Goal: Task Accomplishment & Management: Manage account settings

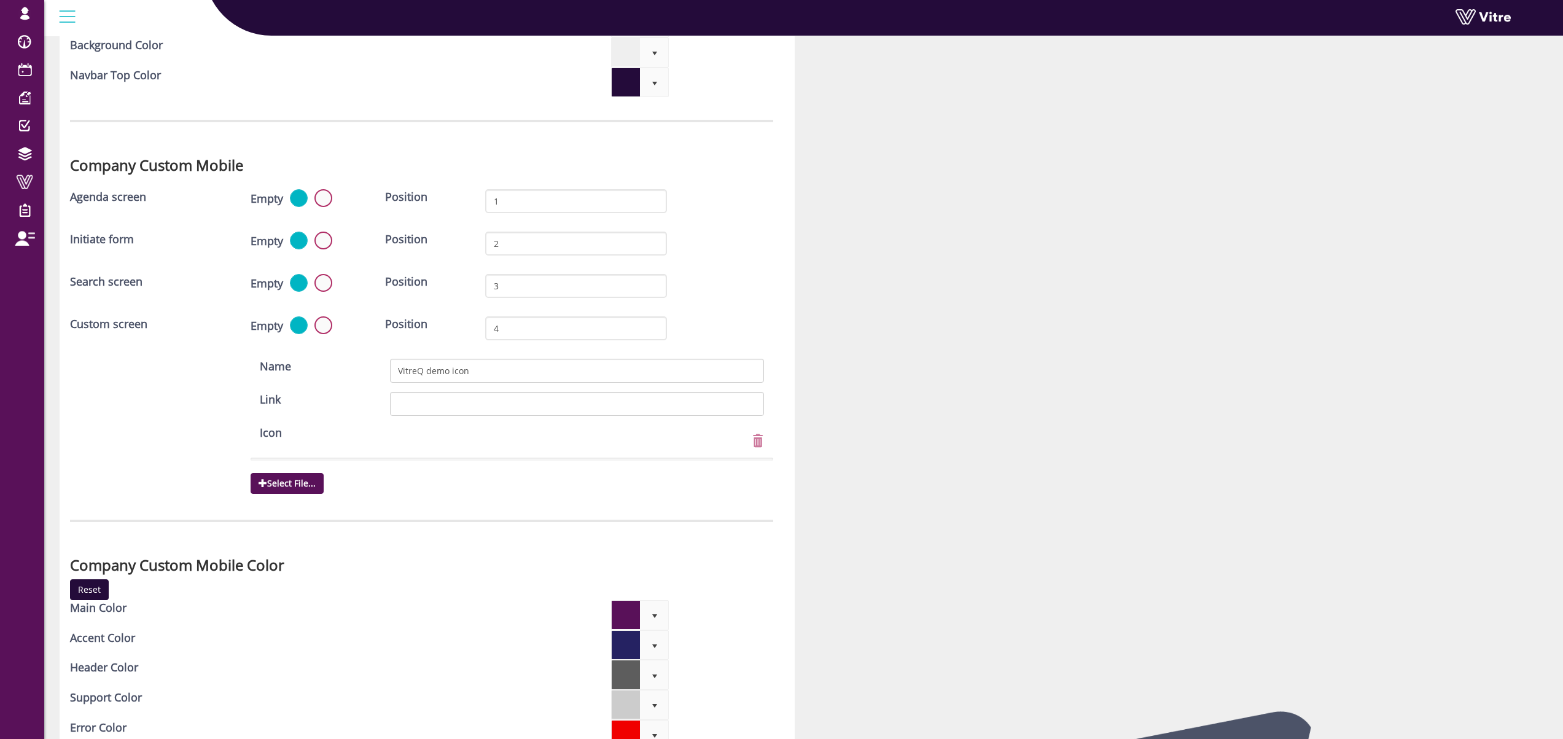
scroll to position [3479, 0]
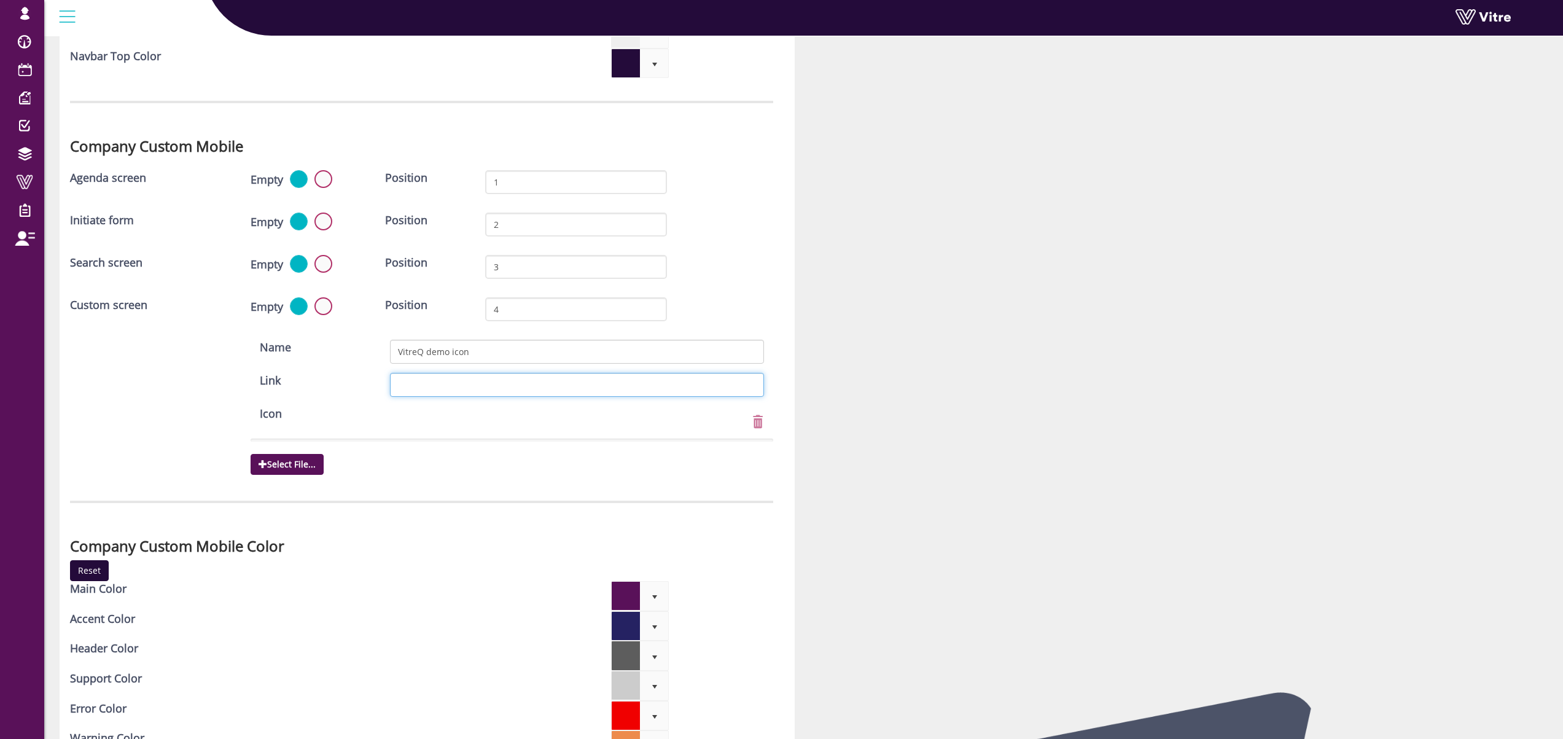
click at [429, 373] on input "Link" at bounding box center [576, 385] width 373 height 24
paste input "https://blue-beach-037918c10.2.azurestaticapps.net/"
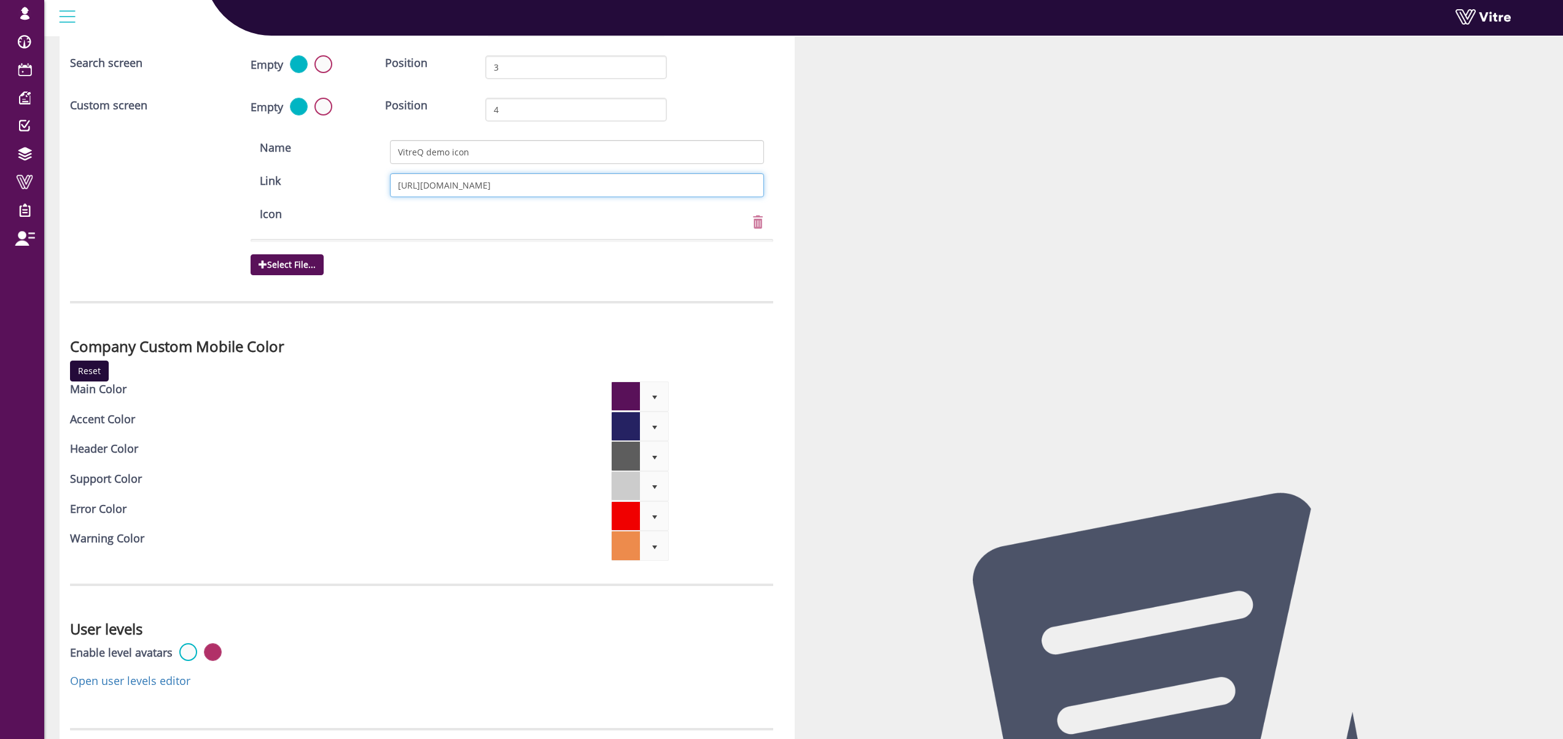
scroll to position [3860, 0]
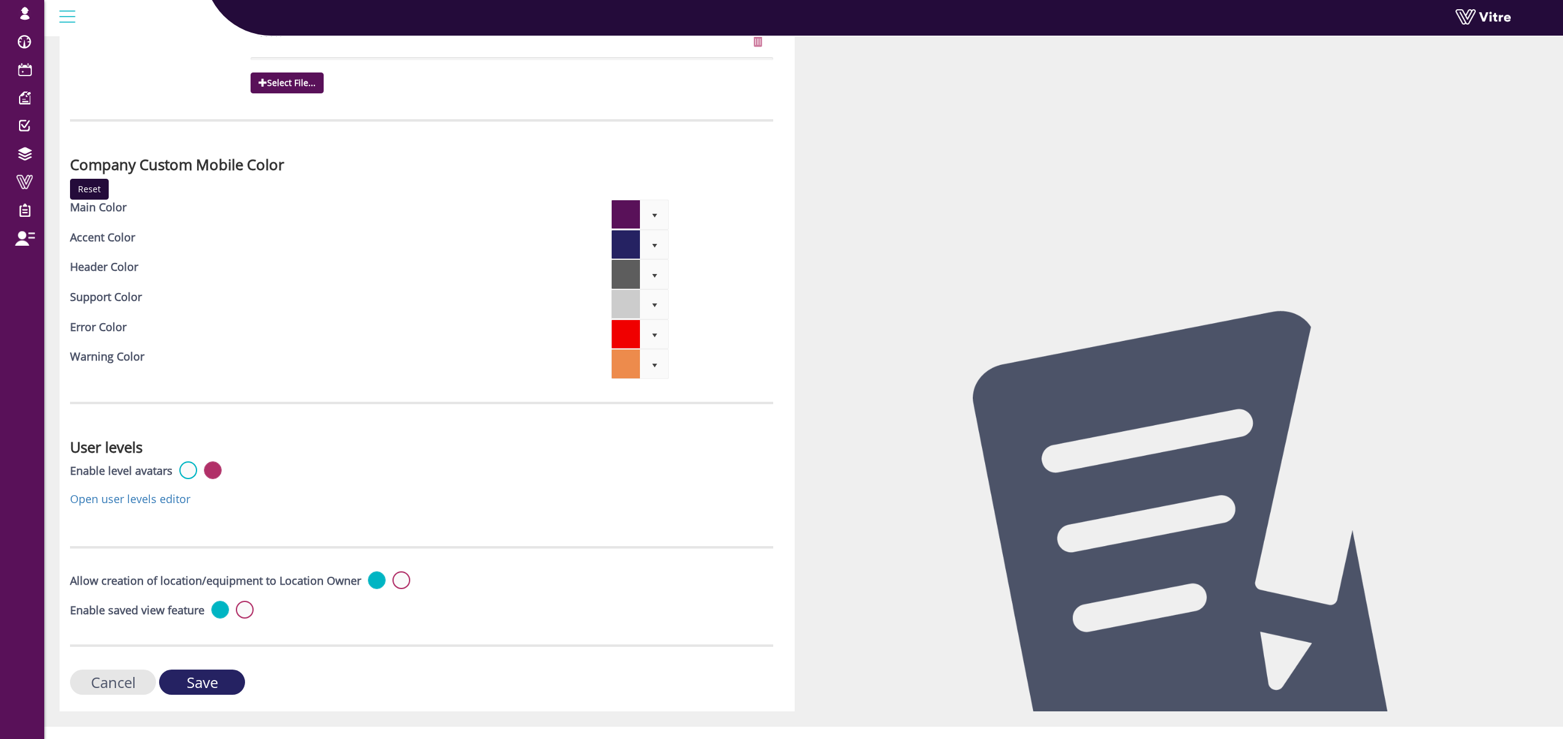
type input "https://blue-beach-037918c10.2.azurestaticapps.net/"
click at [204, 672] on input "Save" at bounding box center [202, 681] width 86 height 25
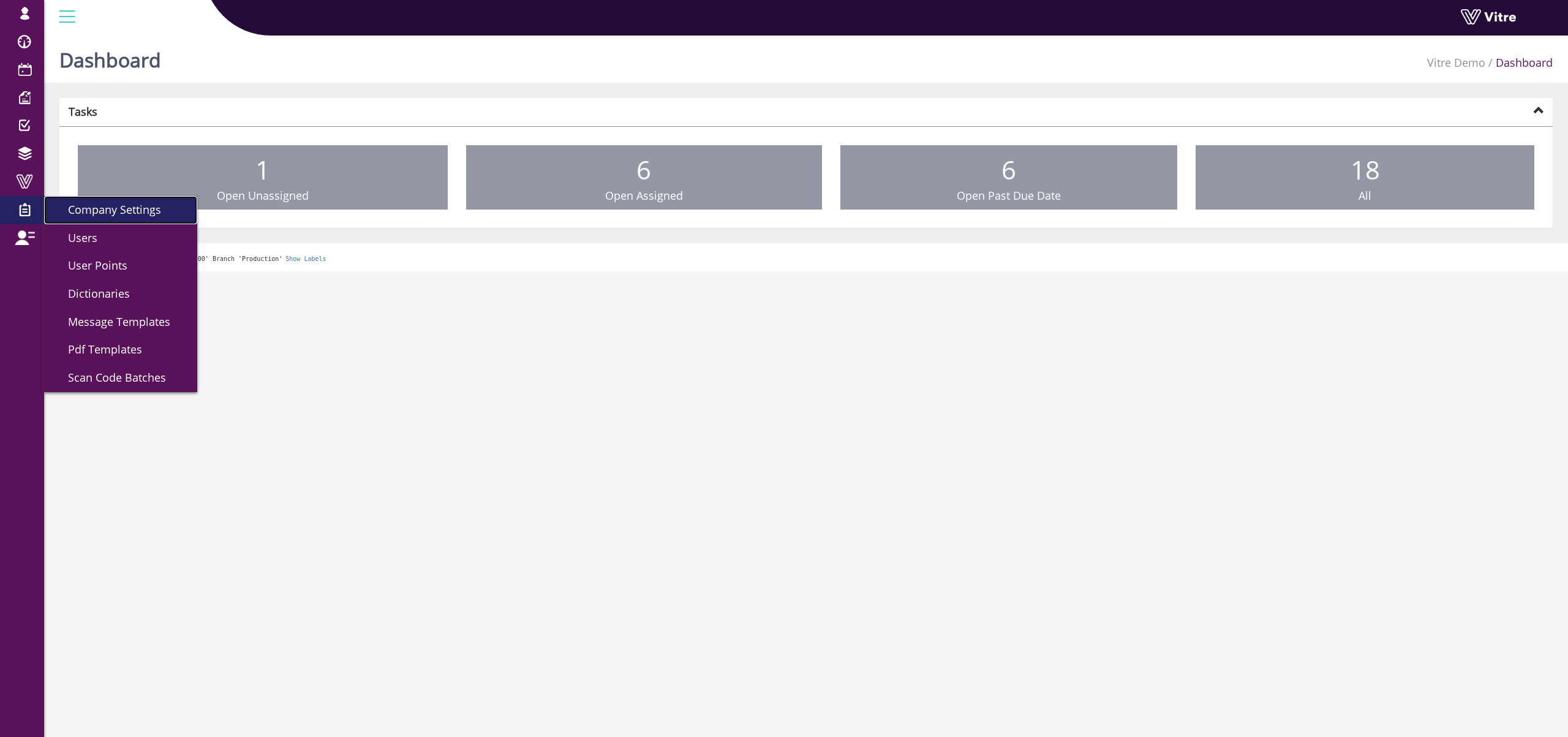
click at [131, 211] on span "Company Settings" at bounding box center [107, 209] width 108 height 15
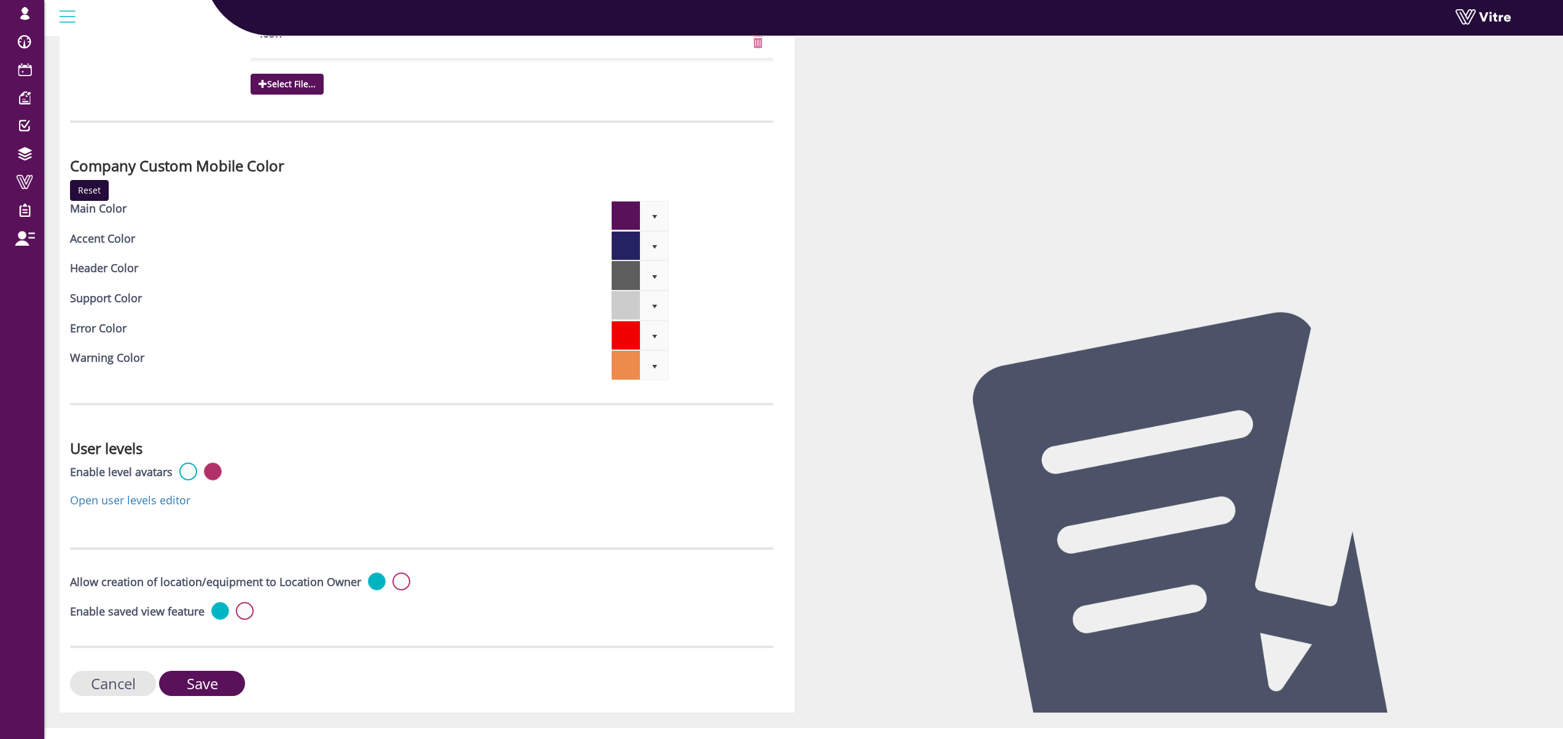
scroll to position [3860, 0]
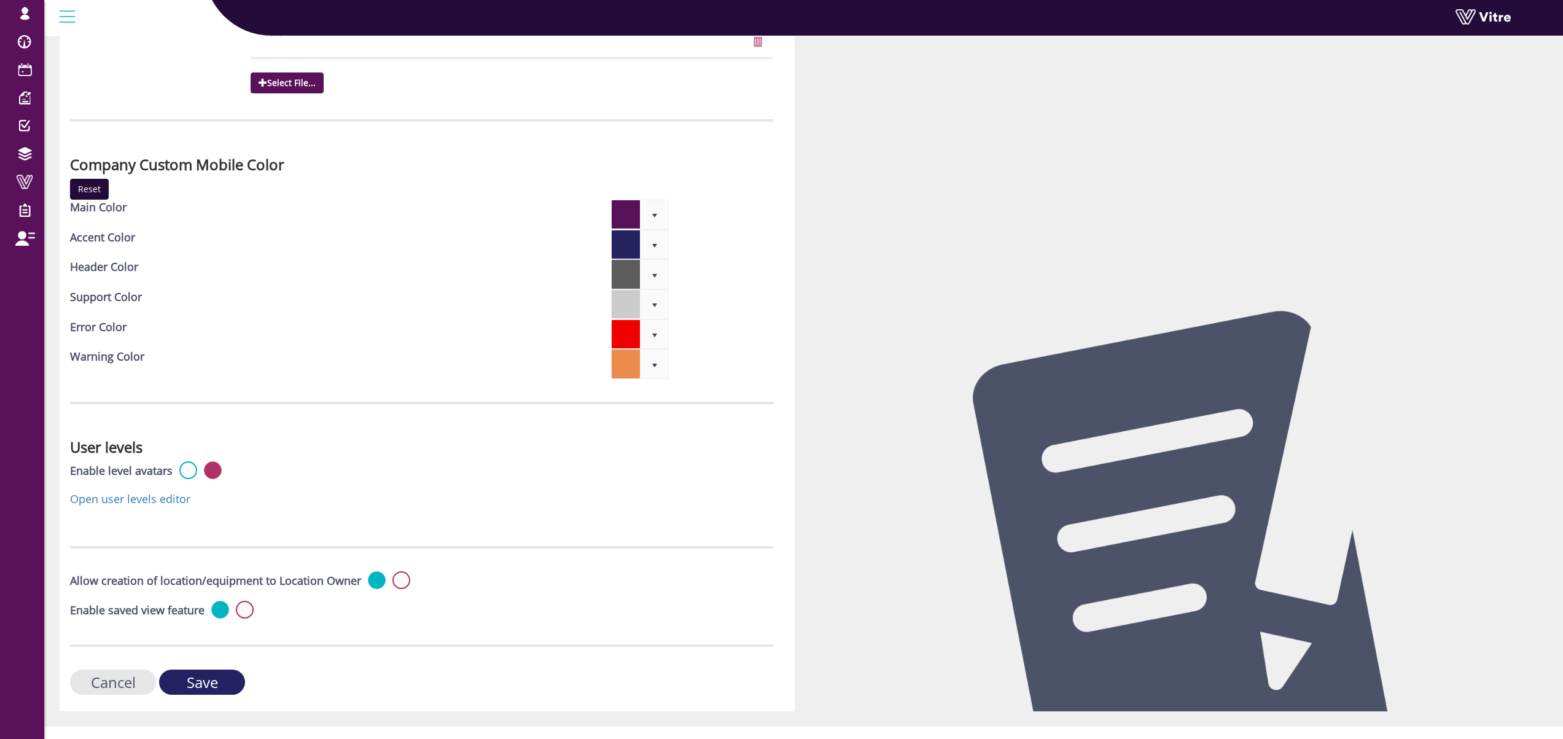
click at [216, 669] on input "Save" at bounding box center [202, 681] width 86 height 25
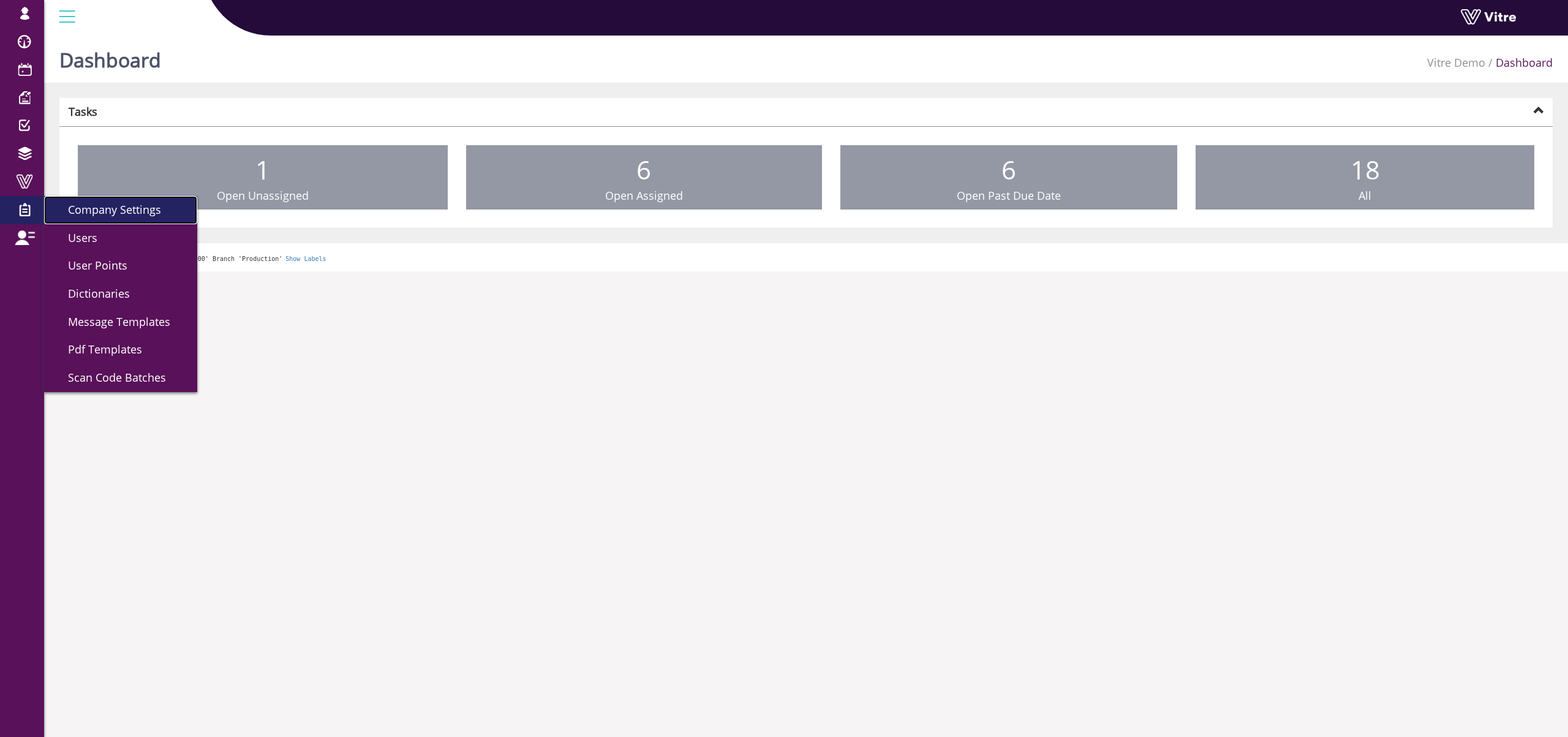
click at [95, 208] on span "Company Settings" at bounding box center [107, 209] width 108 height 15
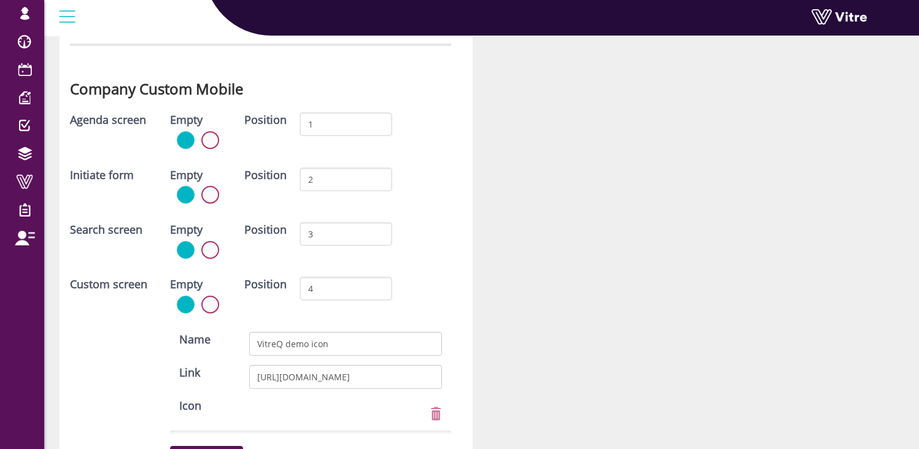
scroll to position [3694, 0]
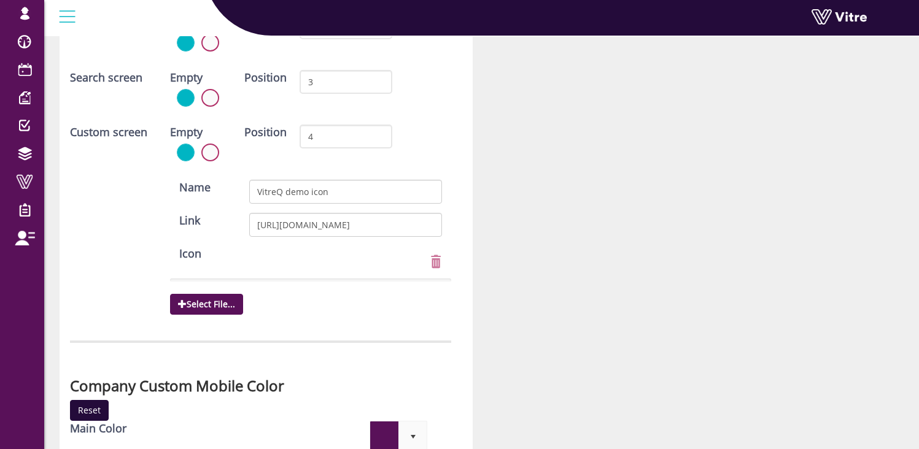
click at [312, 255] on div "Icon Select File..." at bounding box center [311, 282] width 300 height 72
click at [204, 303] on span "Select File..." at bounding box center [206, 304] width 73 height 21
click at [0, 0] on input "Select File..." at bounding box center [0, 0] width 0 height 0
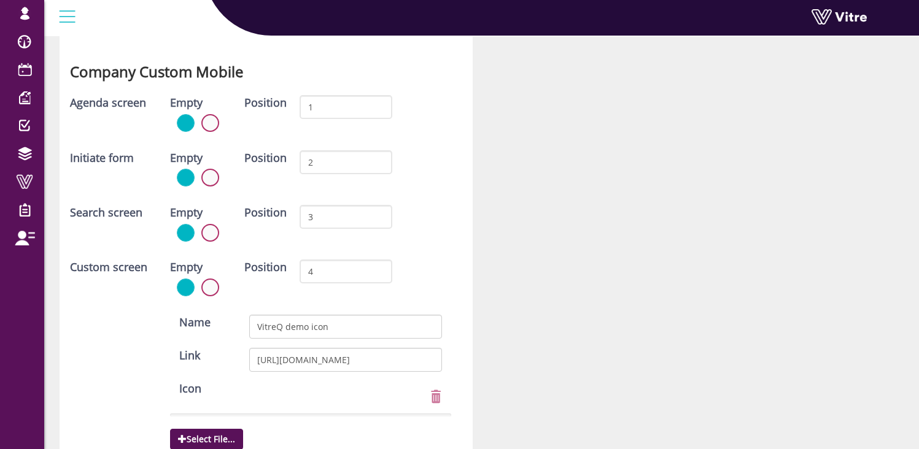
scroll to position [3555, 0]
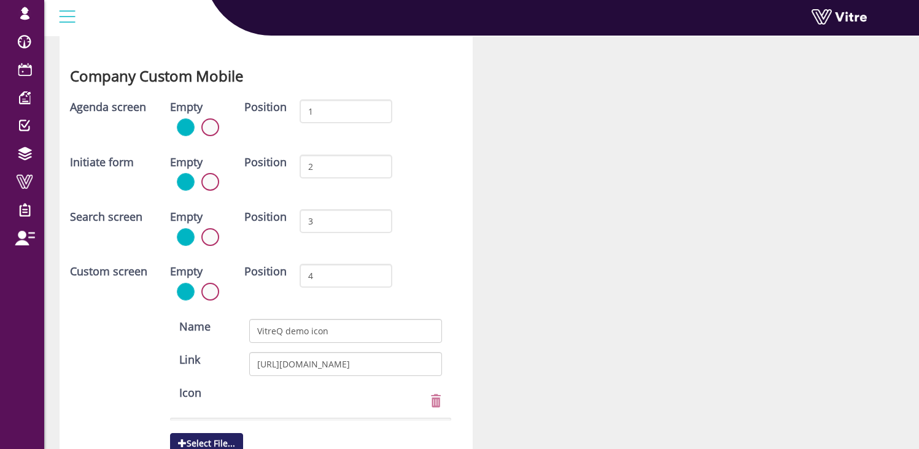
click at [233, 443] on span "Select File..." at bounding box center [206, 443] width 73 height 21
click at [0, 0] on input "Select File..." at bounding box center [0, 0] width 0 height 0
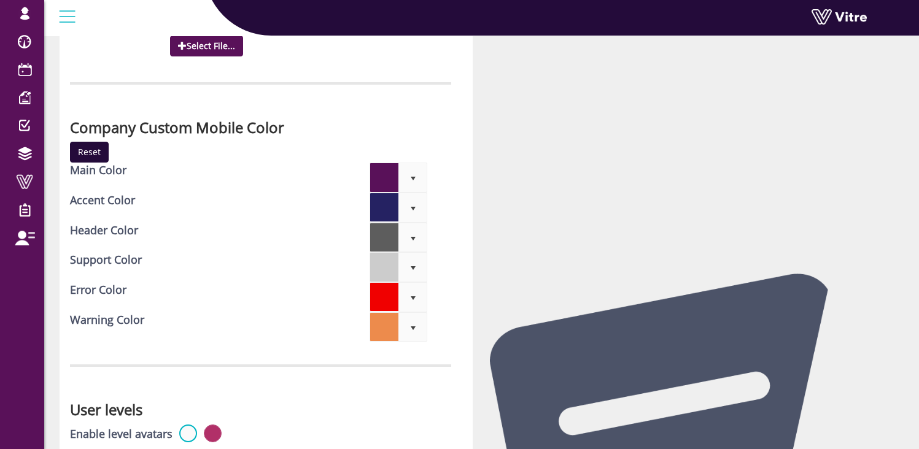
scroll to position [4202, 0]
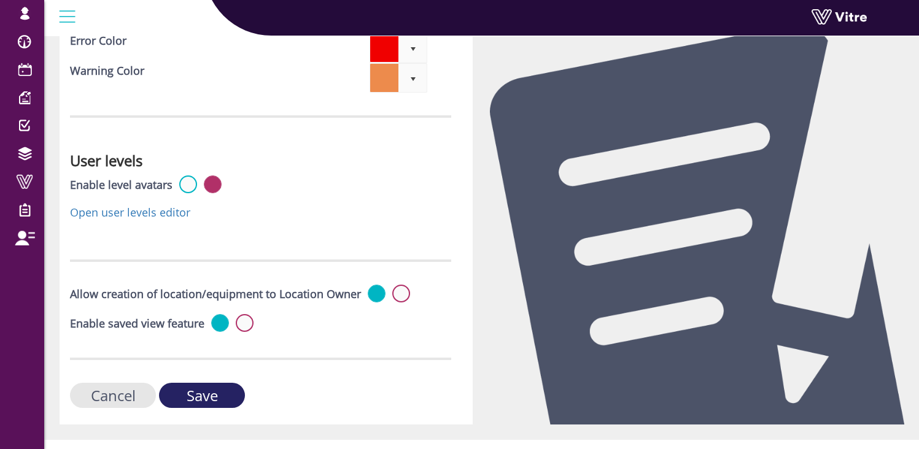
click at [209, 392] on input "Save" at bounding box center [202, 395] width 86 height 25
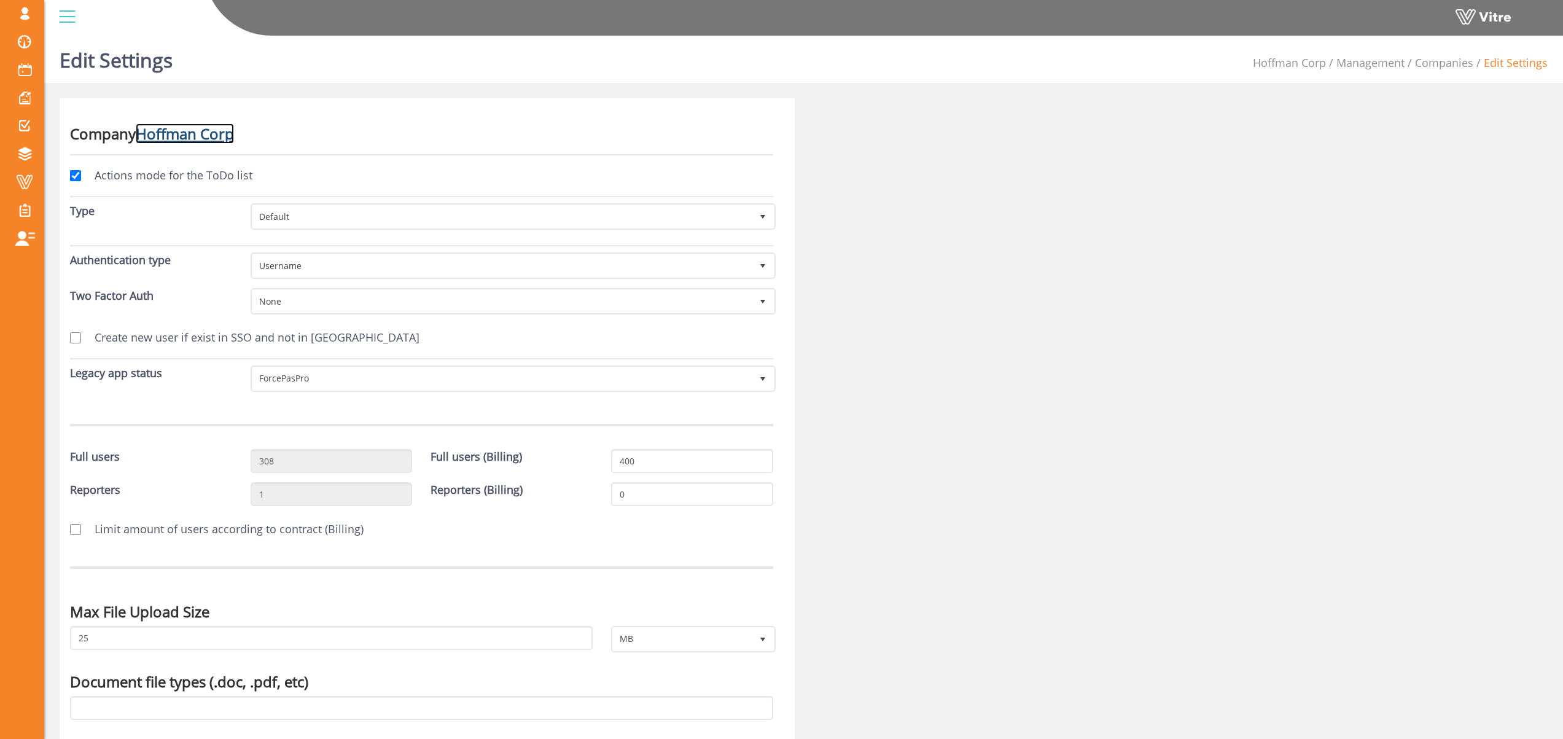
click at [201, 138] on link "Hoffman Corp" at bounding box center [185, 133] width 98 height 20
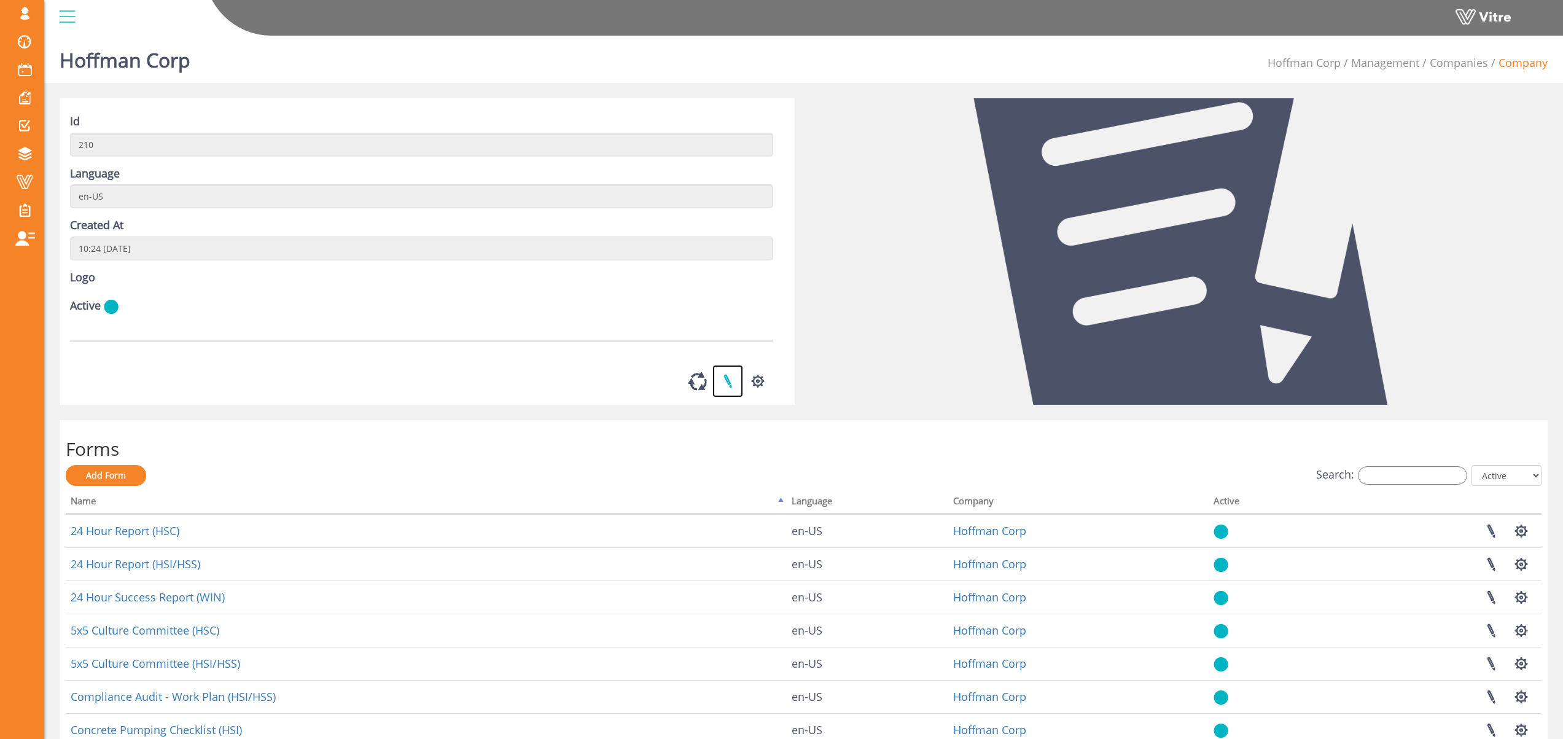
click at [729, 397] on link at bounding box center [727, 381] width 31 height 33
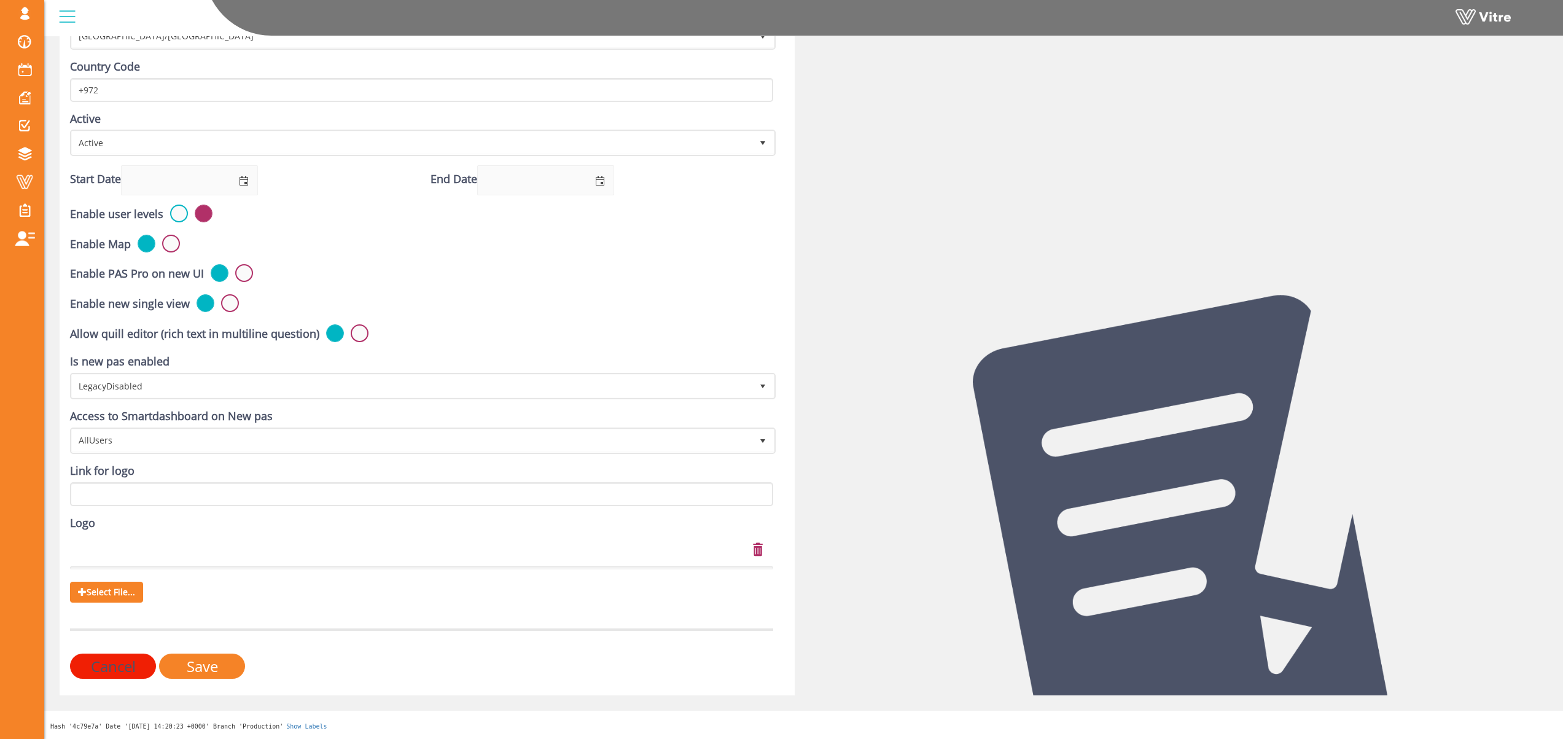
scroll to position [287, 0]
click at [121, 595] on span "Select File..." at bounding box center [106, 591] width 73 height 21
click at [0, 0] on input "Select File..." at bounding box center [0, 0] width 0 height 0
click at [220, 669] on input "Save" at bounding box center [202, 665] width 86 height 25
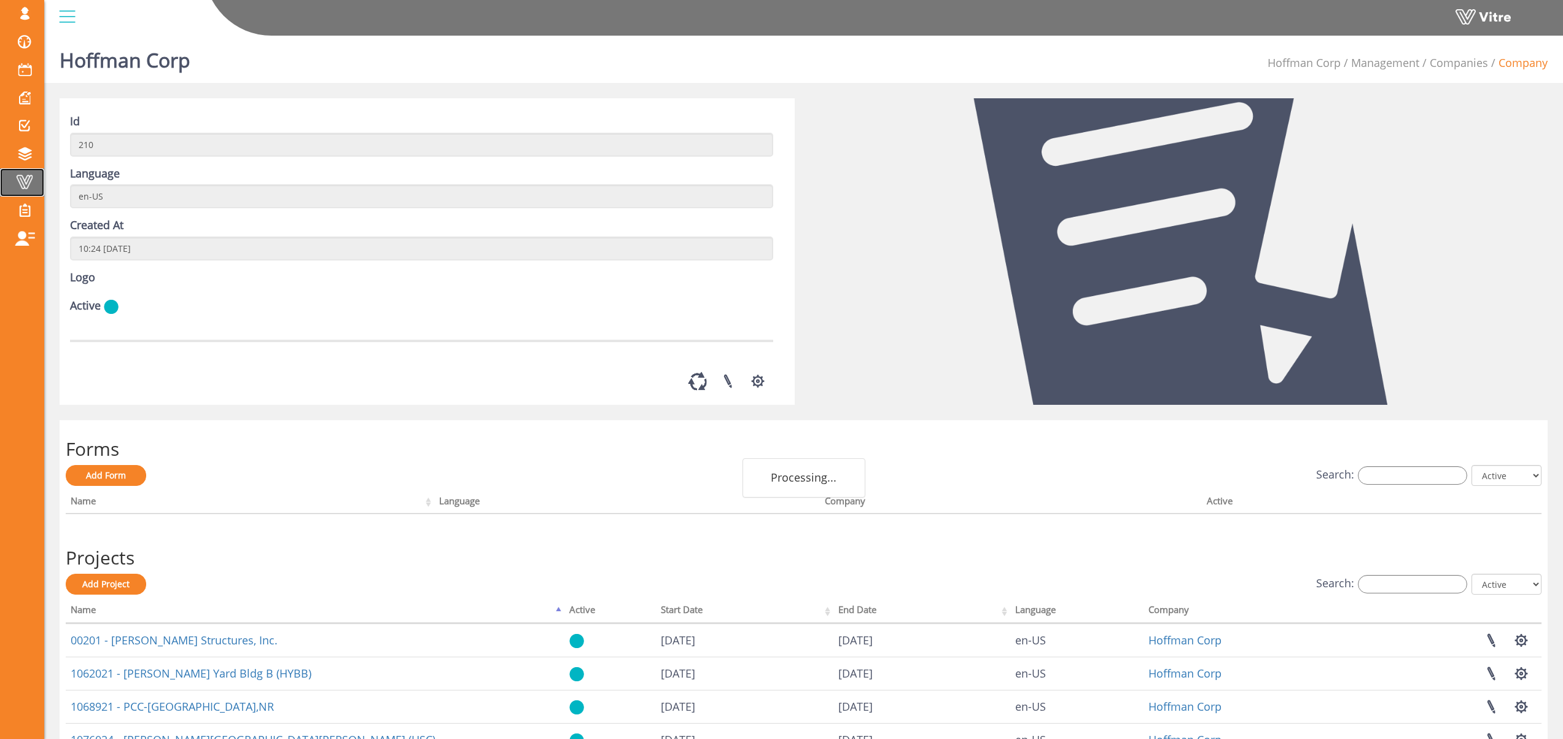
click at [26, 179] on span at bounding box center [24, 181] width 31 height 15
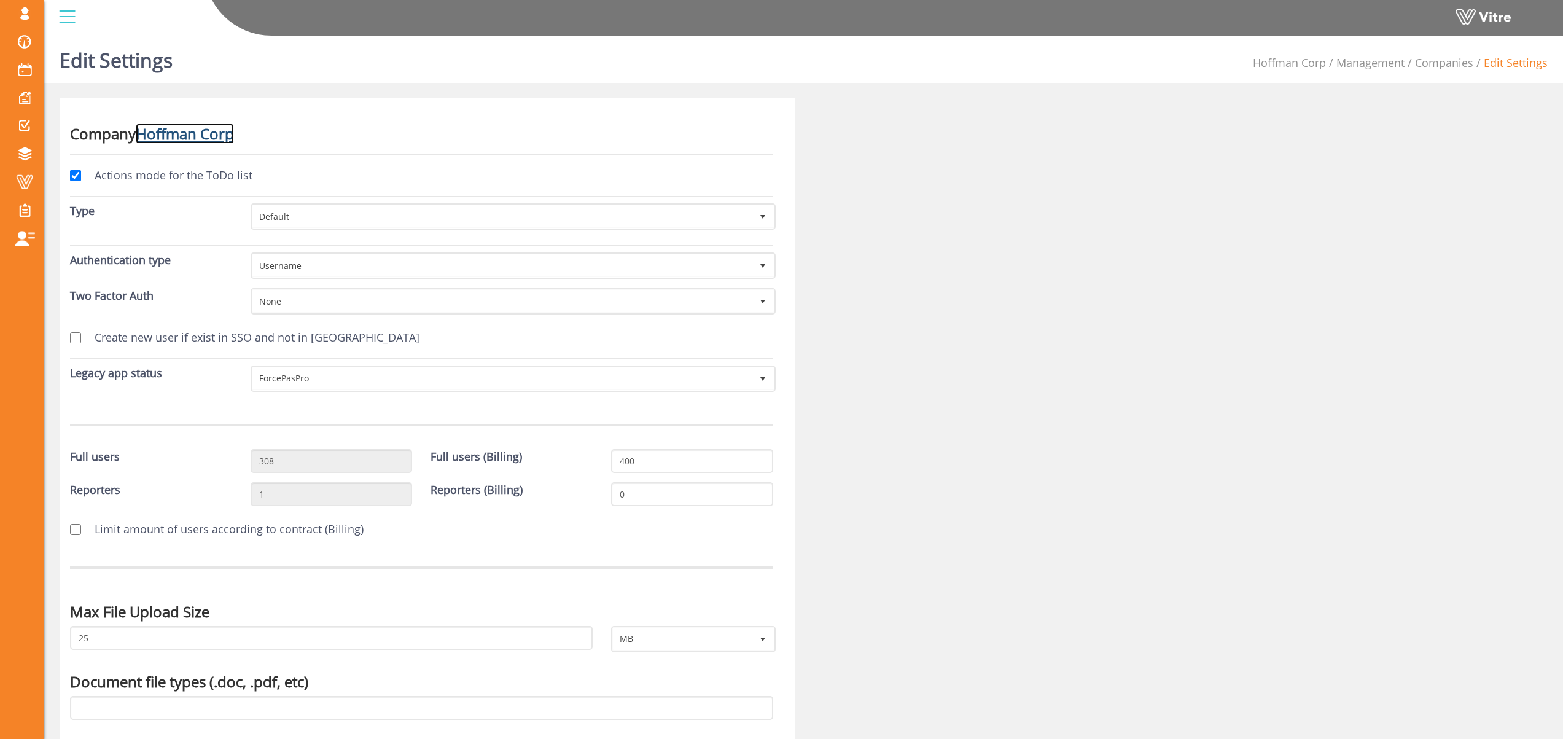
click at [190, 134] on link "Hoffman Corp" at bounding box center [185, 133] width 98 height 20
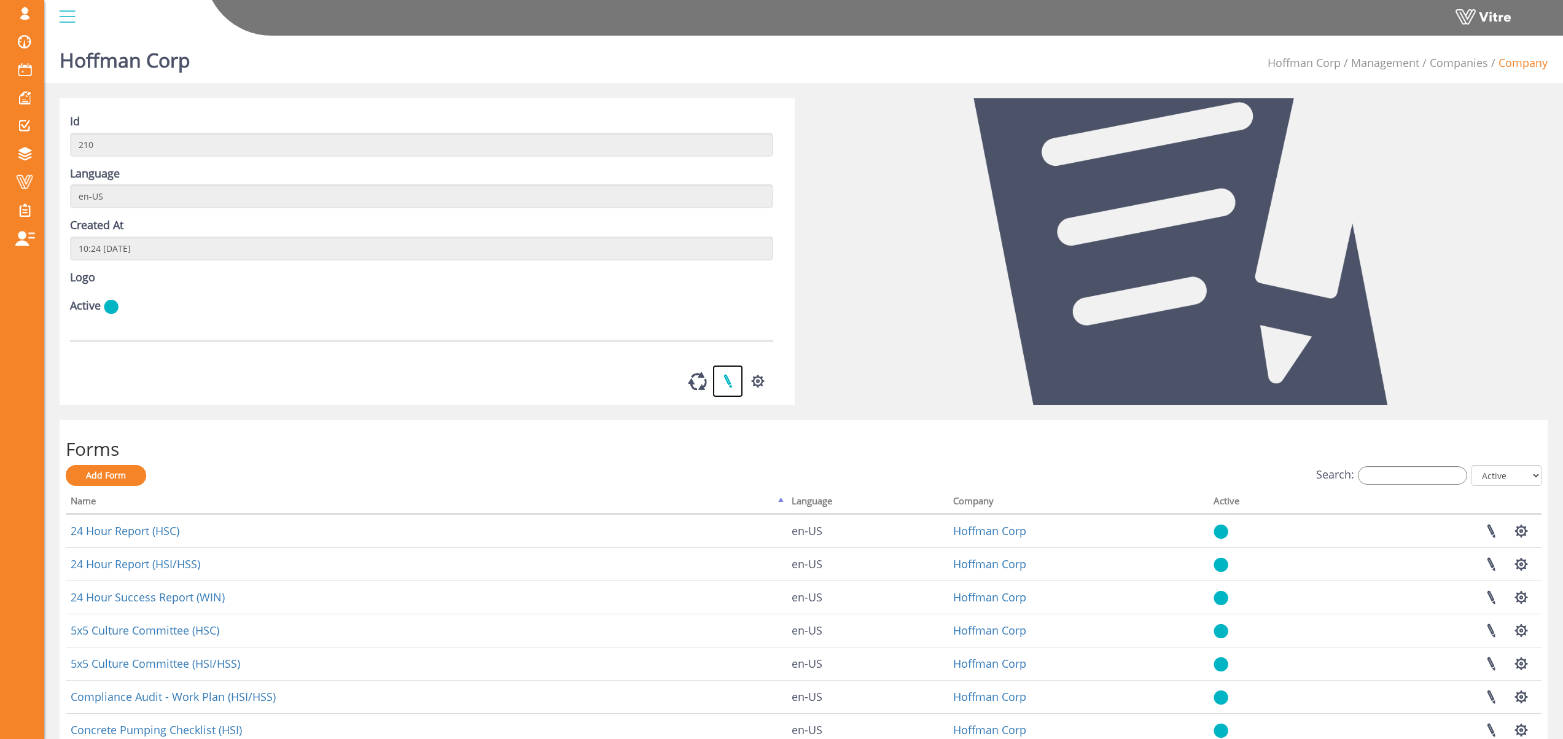
click at [731, 397] on link at bounding box center [727, 381] width 31 height 33
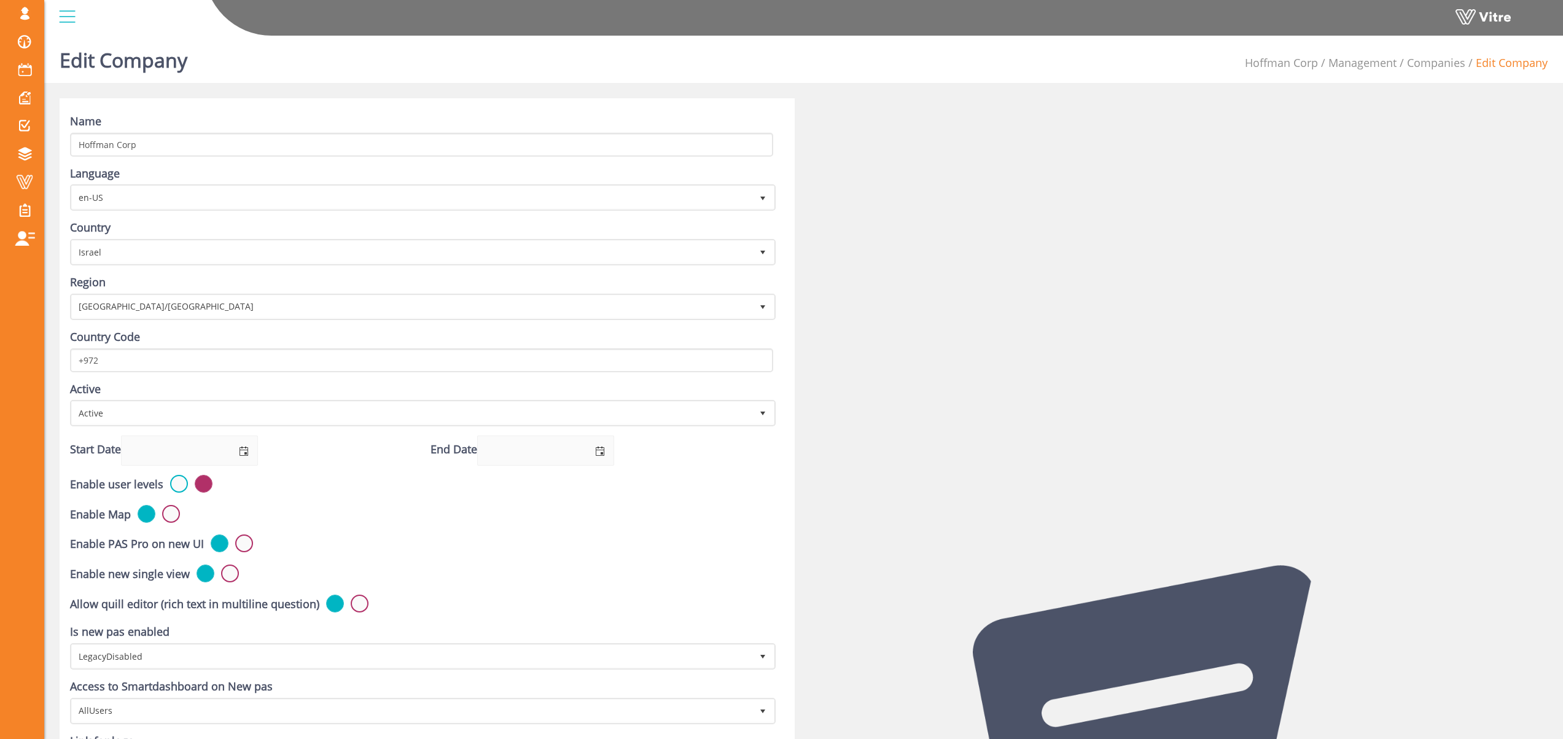
scroll to position [264, 0]
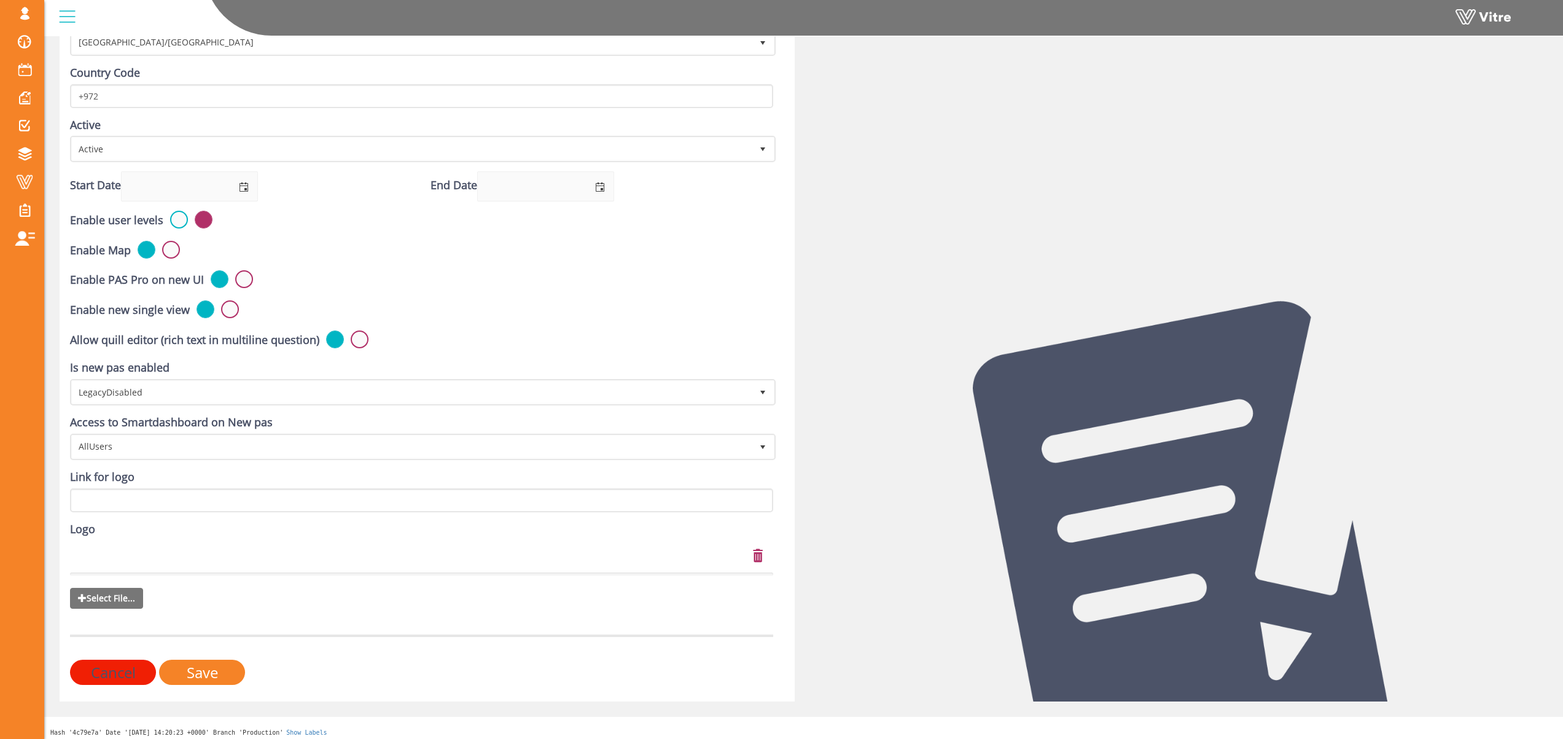
click at [121, 608] on span "Select File..." at bounding box center [106, 598] width 73 height 21
click at [0, 0] on input "Select File..." at bounding box center [0, 0] width 0 height 0
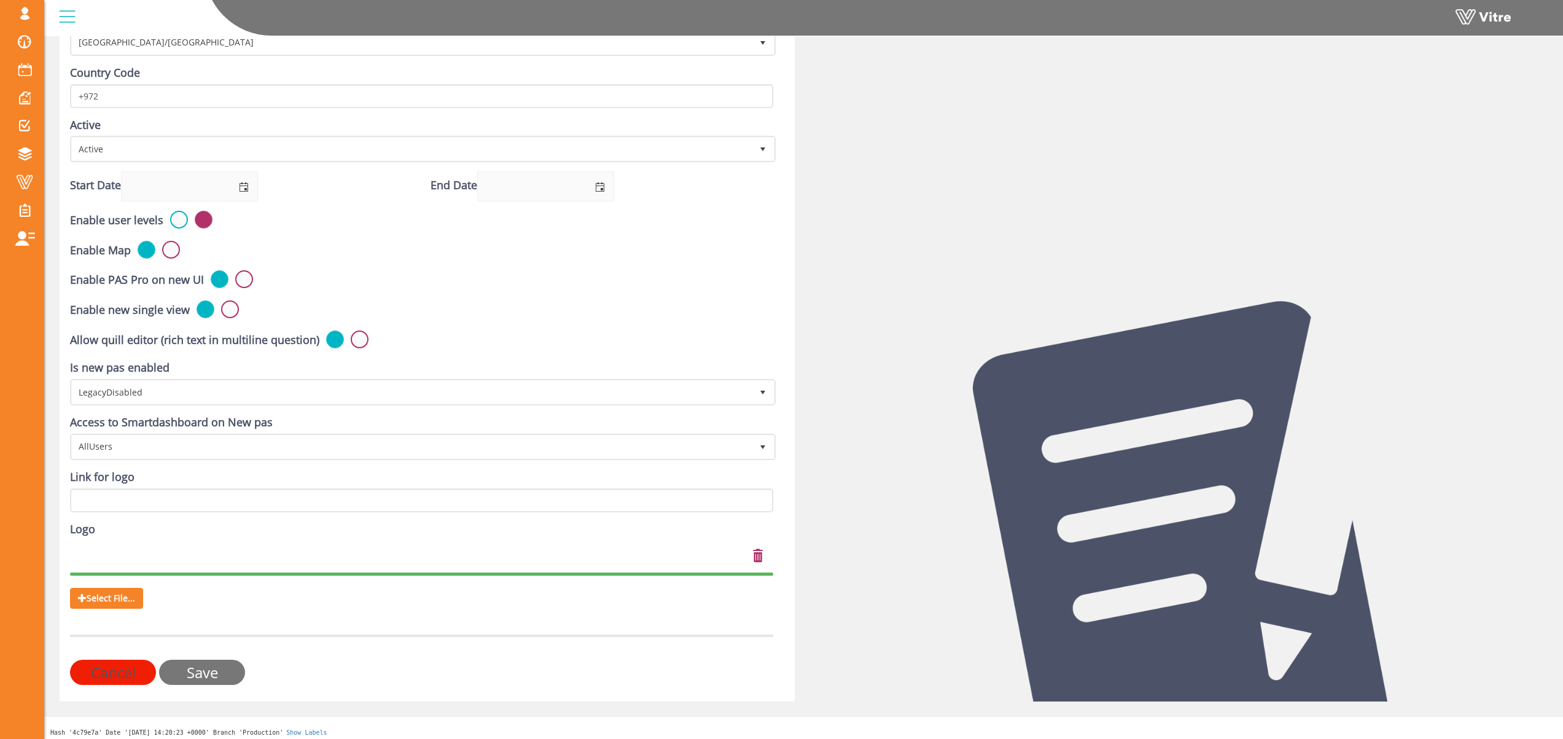
click at [217, 685] on input "Save" at bounding box center [202, 671] width 86 height 25
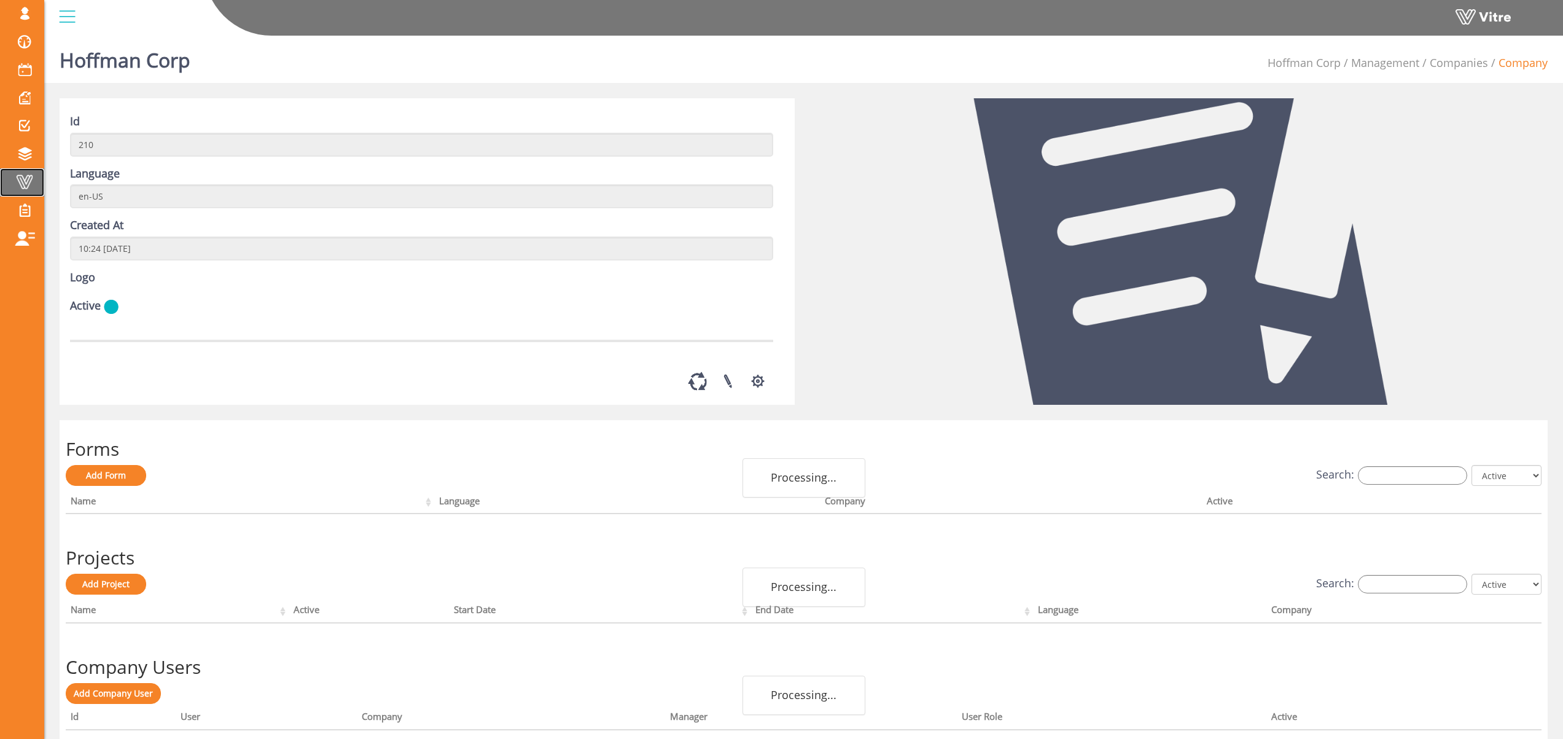
click at [26, 180] on span at bounding box center [24, 181] width 31 height 15
